Goal: Entertainment & Leisure: Consume media (video, audio)

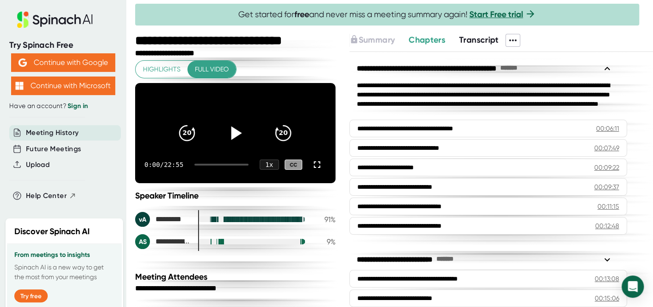
click at [249, 136] on div at bounding box center [235, 132] width 39 height 39
click at [211, 170] on div "0:03 / 22:55 1 x CC" at bounding box center [235, 164] width 201 height 37
click at [204, 165] on div at bounding box center [221, 164] width 54 height 2
drag, startPoint x: 209, startPoint y: 170, endPoint x: 212, endPoint y: 176, distance: 6.8
click at [212, 176] on div "0:03 / 22:55 1 x CC" at bounding box center [235, 164] width 201 height 37
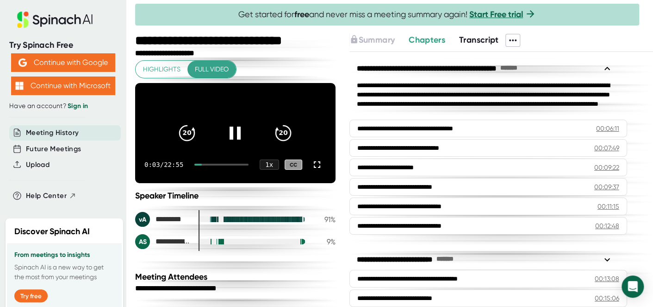
click at [213, 165] on div at bounding box center [221, 164] width 54 height 2
click at [312, 170] on icon at bounding box center [317, 164] width 11 height 11
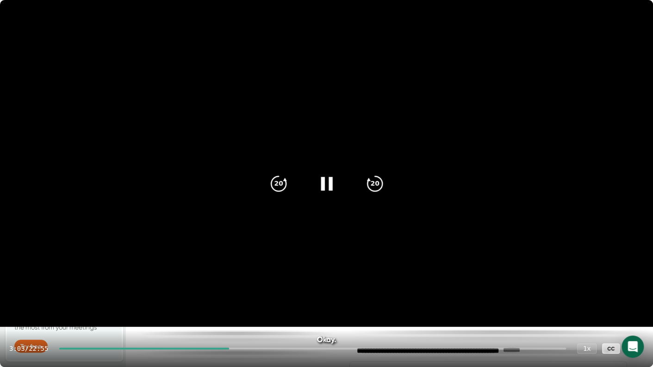
click at [323, 177] on icon at bounding box center [326, 183] width 23 height 23
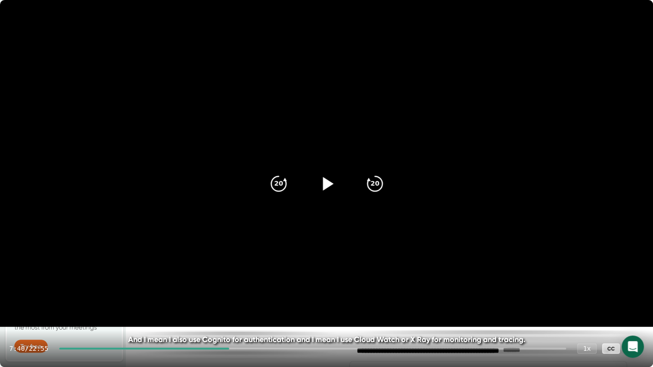
click at [323, 177] on icon at bounding box center [326, 183] width 23 height 23
